Goal: Transaction & Acquisition: Purchase product/service

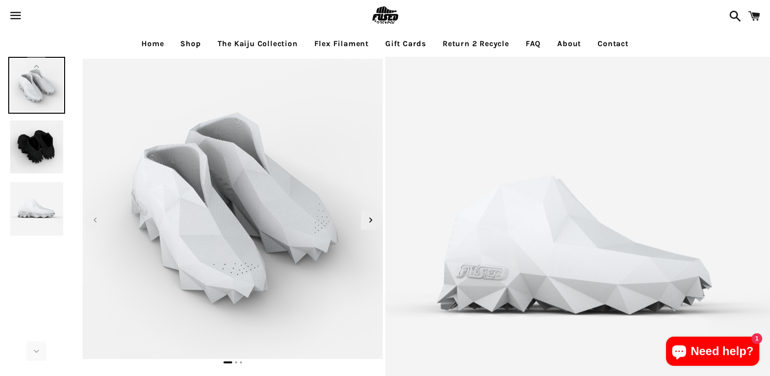
select select "**********"
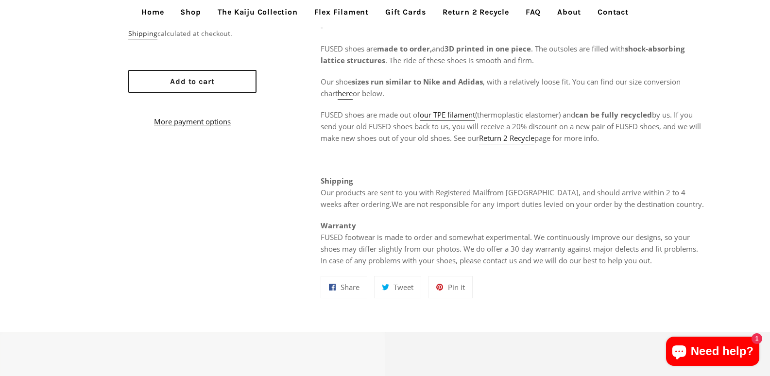
scroll to position [583, 0]
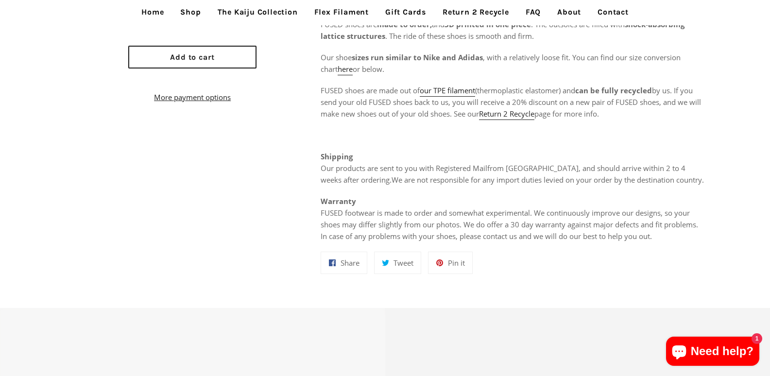
drag, startPoint x: 251, startPoint y: 243, endPoint x: 235, endPoint y: 209, distance: 37.8
click at [251, 67] on button "Add to cart" at bounding box center [192, 57] width 128 height 23
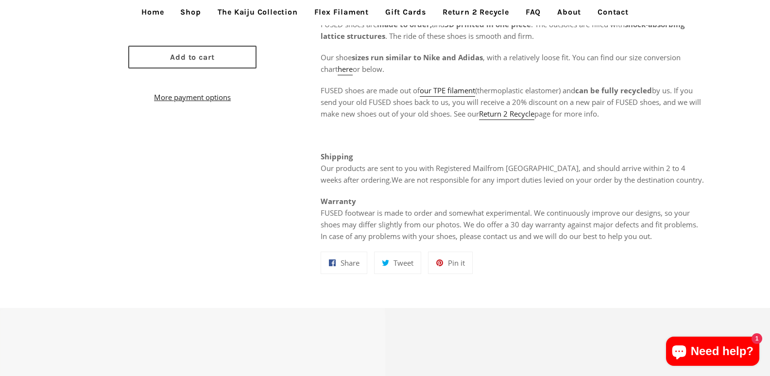
click at [162, 68] on button "Add to cart" at bounding box center [192, 57] width 128 height 23
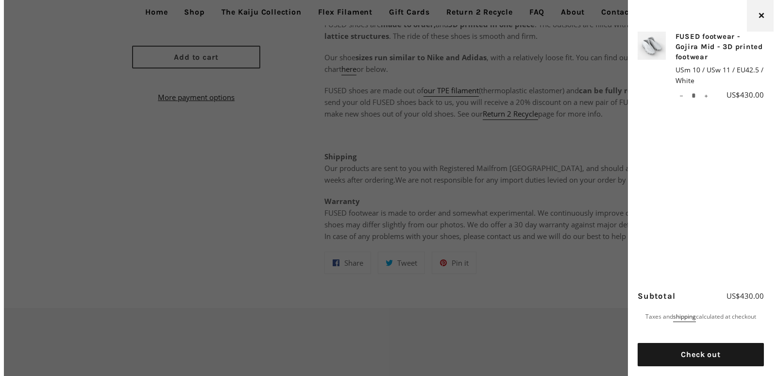
scroll to position [586, 0]
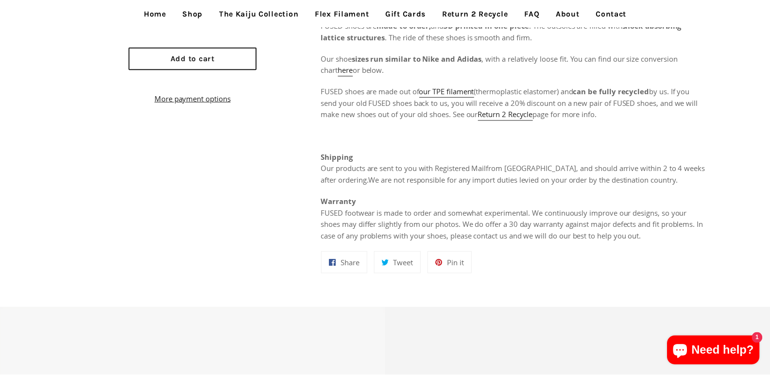
scroll to position [583, 0]
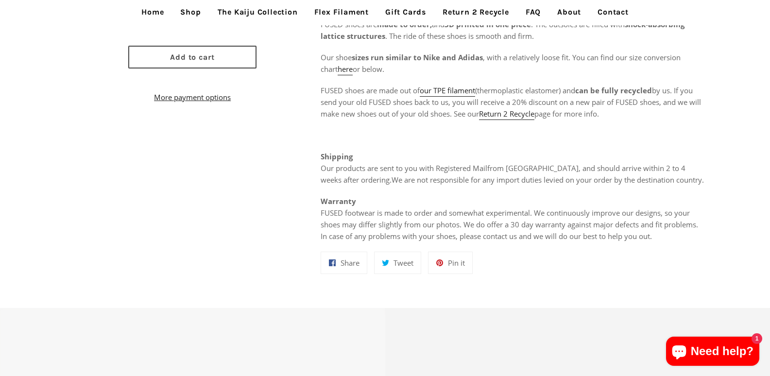
click at [181, 62] on span "Add to cart" at bounding box center [192, 56] width 45 height 9
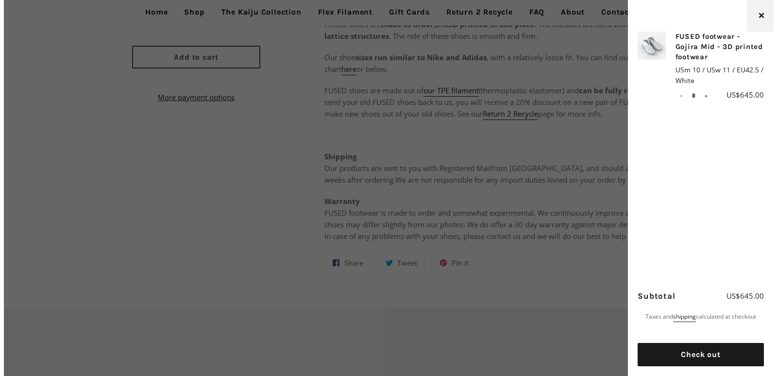
scroll to position [586, 0]
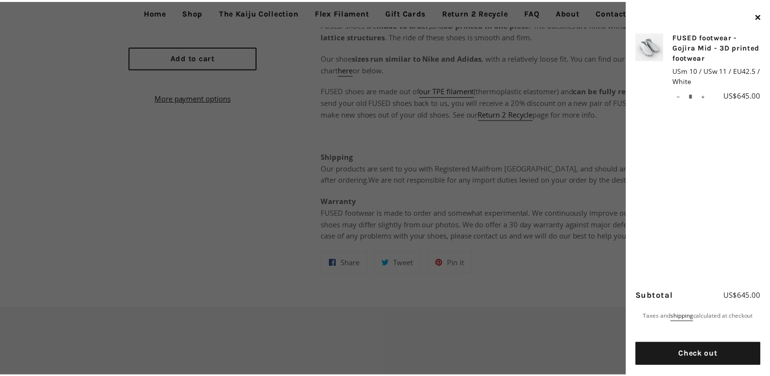
scroll to position [583, 0]
